Goal: Task Accomplishment & Management: Complete application form

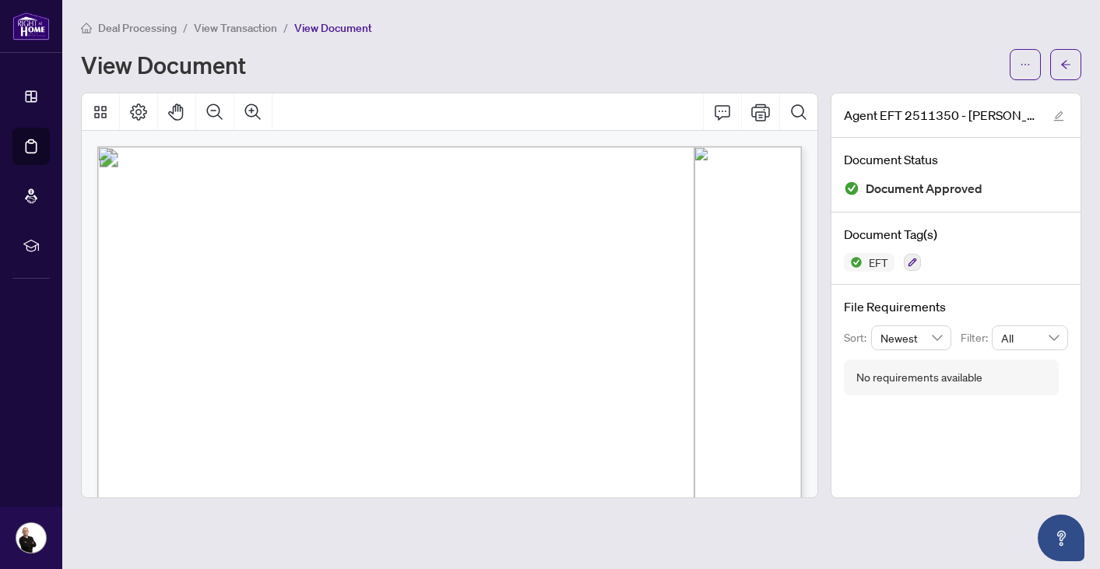
click at [164, 28] on span "Deal Processing" at bounding box center [137, 28] width 79 height 14
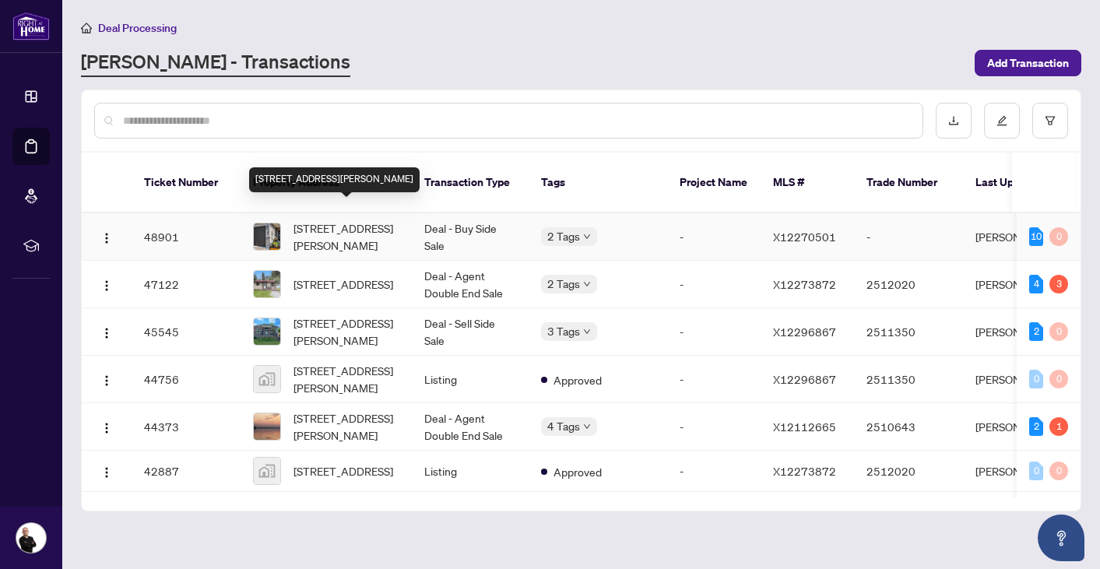
click at [318, 219] on span "[STREET_ADDRESS][PERSON_NAME]" at bounding box center [346, 236] width 106 height 34
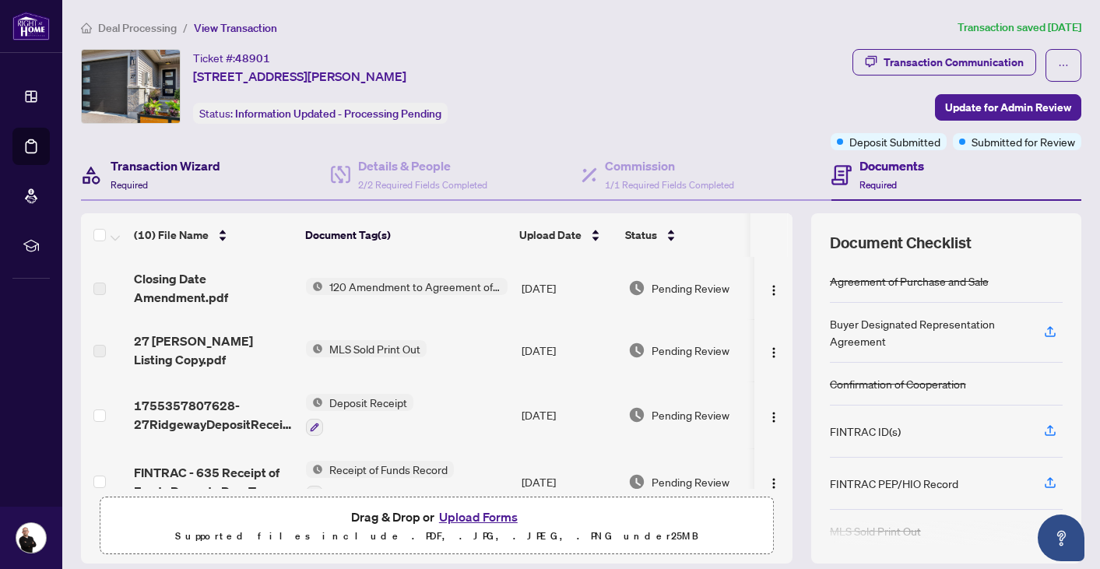
click at [201, 165] on h4 "Transaction Wizard" at bounding box center [166, 165] width 110 height 19
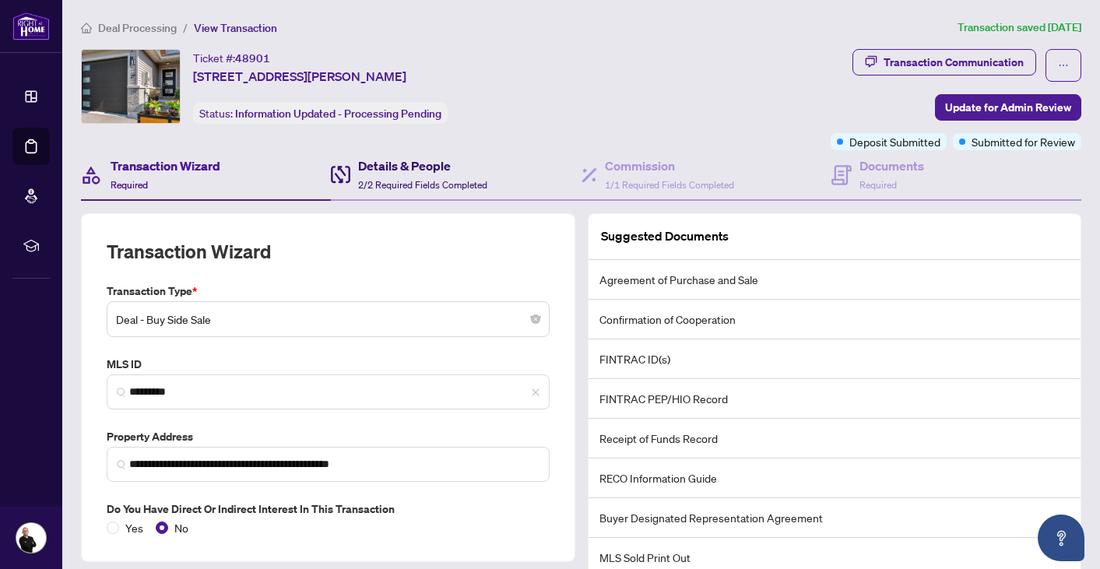
click at [420, 181] on span "2/2 Required Fields Completed" at bounding box center [422, 185] width 129 height 12
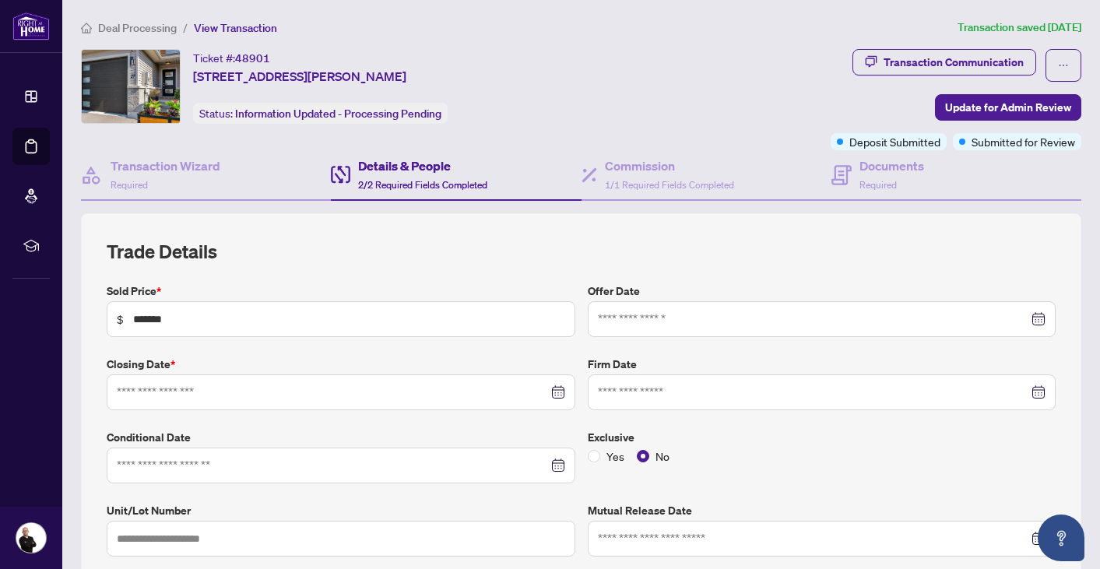
type input "**********"
click at [142, 23] on span "Deal Processing" at bounding box center [137, 28] width 79 height 14
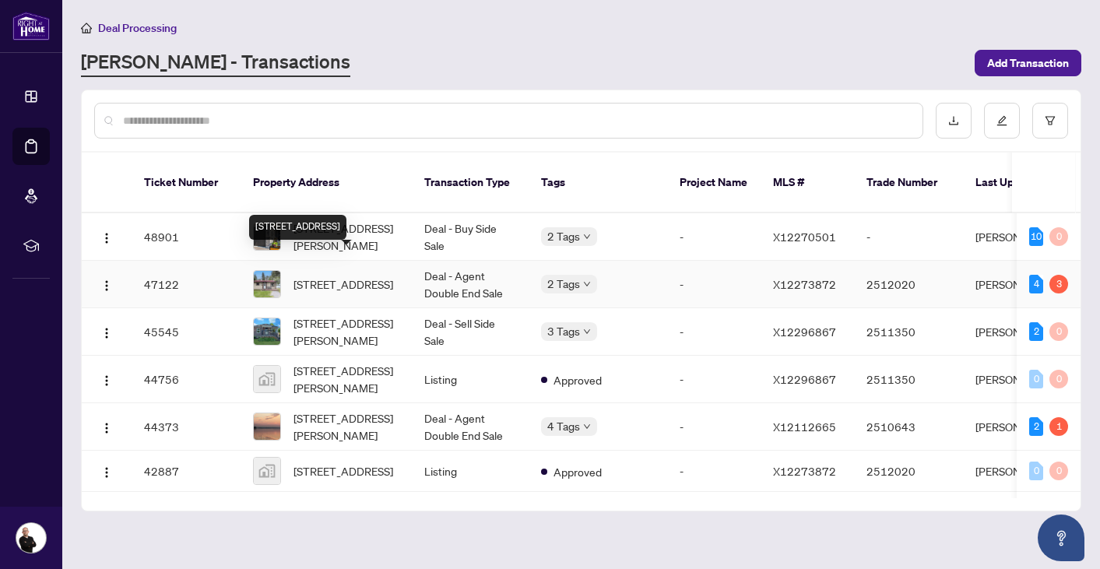
click at [333, 275] on span "[STREET_ADDRESS]" at bounding box center [343, 283] width 100 height 17
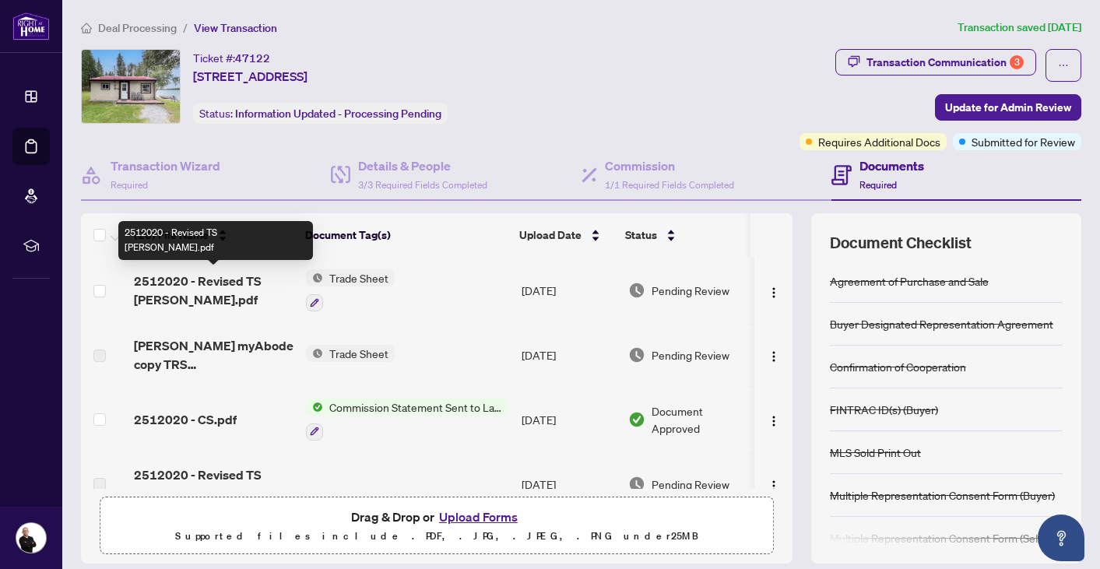
click at [228, 296] on span "2512020 - Revised TS [PERSON_NAME].pdf" at bounding box center [214, 290] width 160 height 37
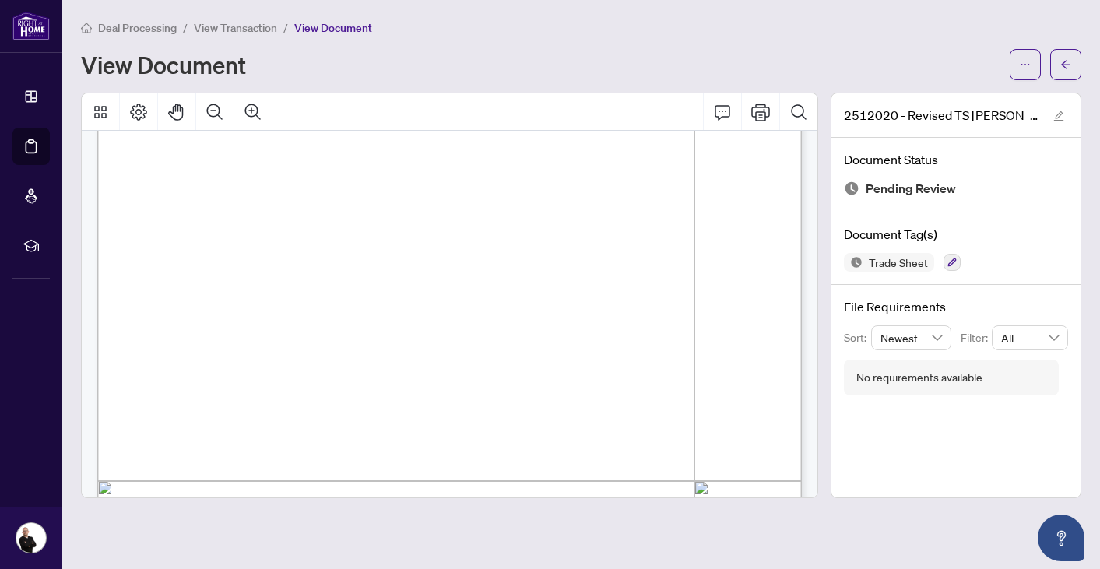
scroll to position [263, 0]
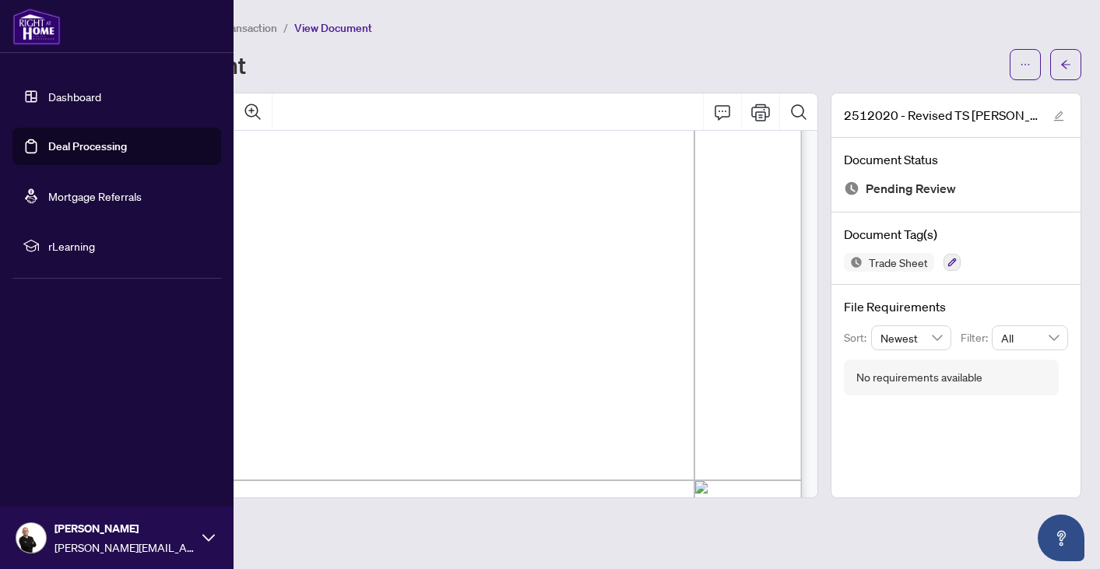
click at [74, 95] on link "Dashboard" at bounding box center [74, 96] width 53 height 14
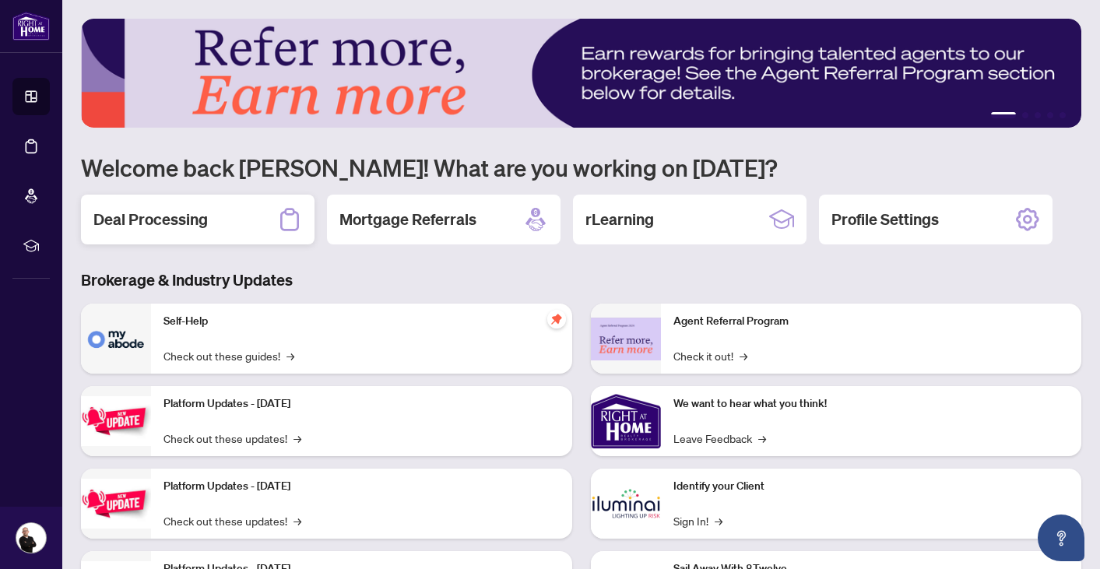
click at [223, 216] on div "Deal Processing" at bounding box center [197, 220] width 233 height 50
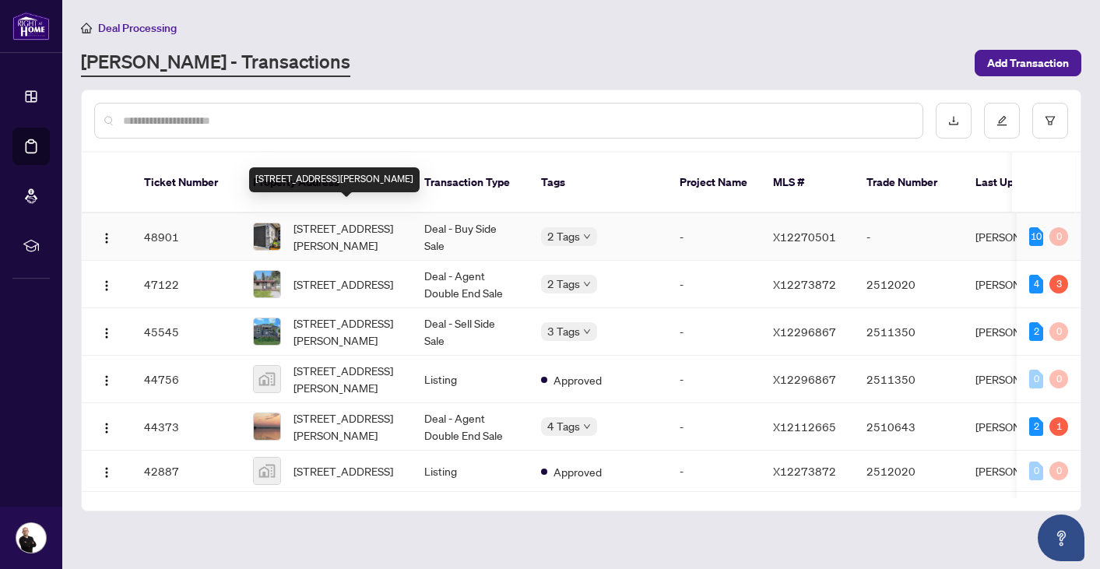
click at [320, 230] on span "[STREET_ADDRESS][PERSON_NAME]" at bounding box center [346, 236] width 106 height 34
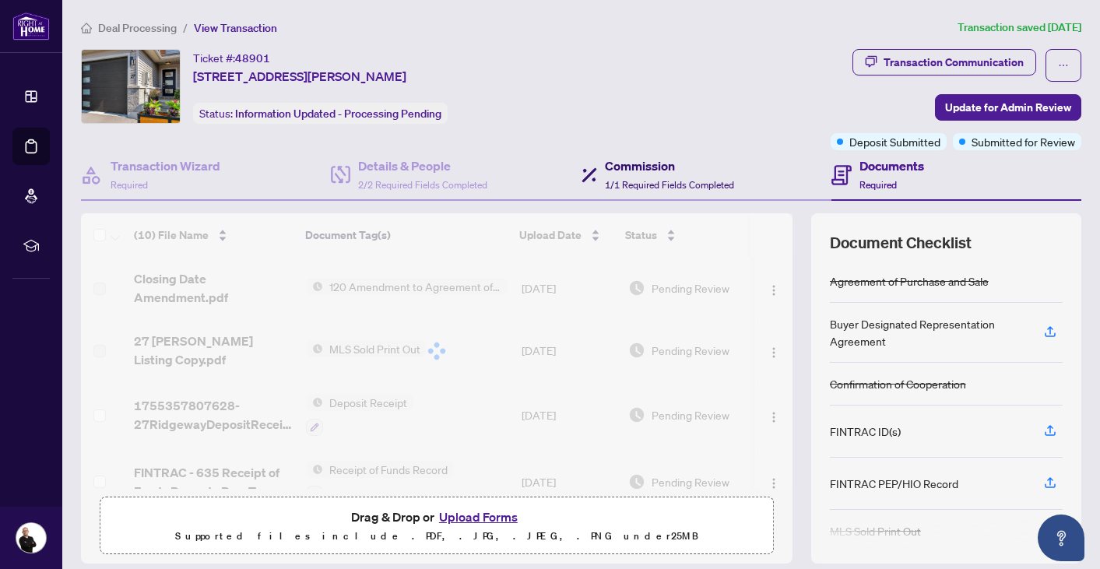
click at [654, 181] on span "1/1 Required Fields Completed" at bounding box center [669, 185] width 129 height 12
